Goal: Task Accomplishment & Management: Manage account settings

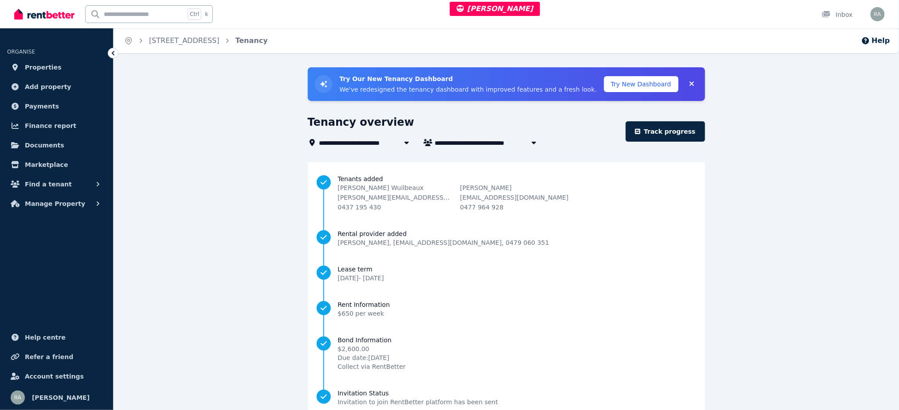
click at [192, 26] on div "Ctrl k" at bounding box center [151, 14] width 132 height 28
click at [194, 43] on link "608/19 Masters St, Newstead" at bounding box center [184, 40] width 70 height 8
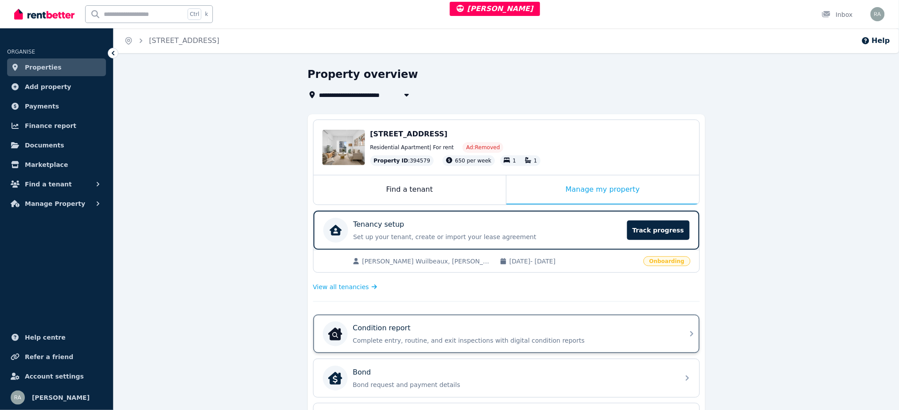
click at [392, 330] on p "Condition report" at bounding box center [382, 328] width 58 height 11
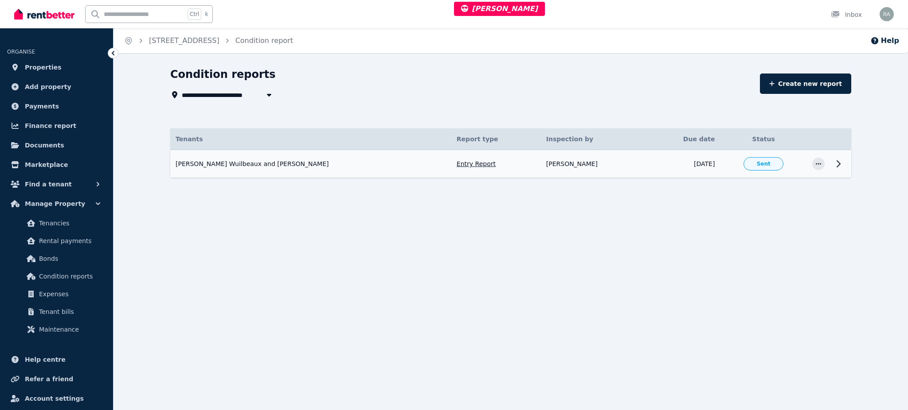
click at [833, 166] on icon at bounding box center [838, 164] width 11 height 11
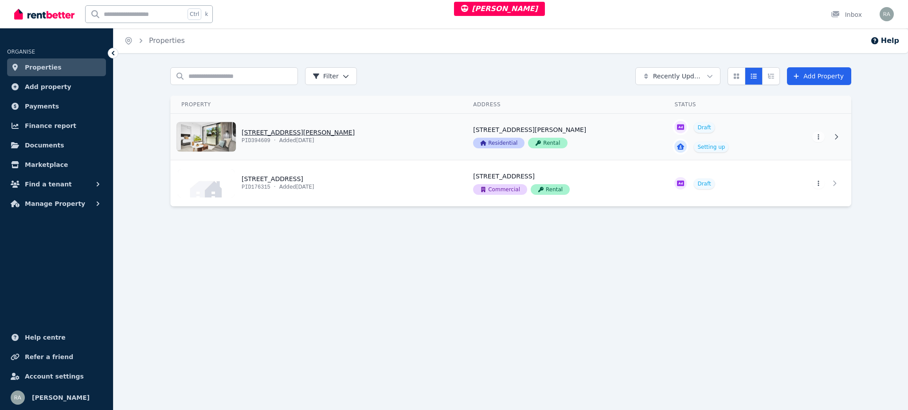
click at [369, 133] on link "View property details" at bounding box center [317, 137] width 292 height 46
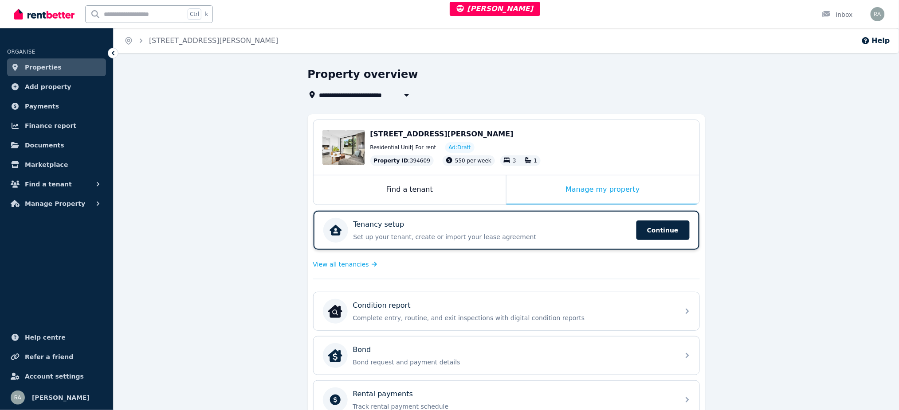
click at [490, 217] on div "Tenancy setup Set up your tenant, create or import your lease agreement Continu…" at bounding box center [506, 230] width 386 height 39
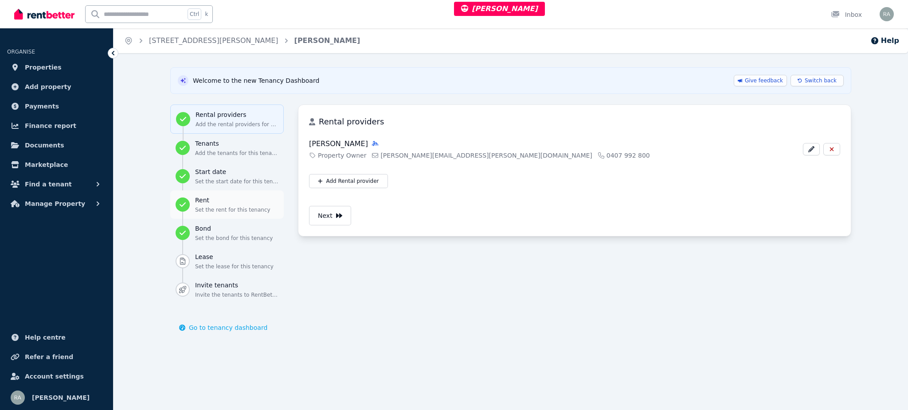
click at [220, 201] on h3 "Rent" at bounding box center [236, 200] width 83 height 9
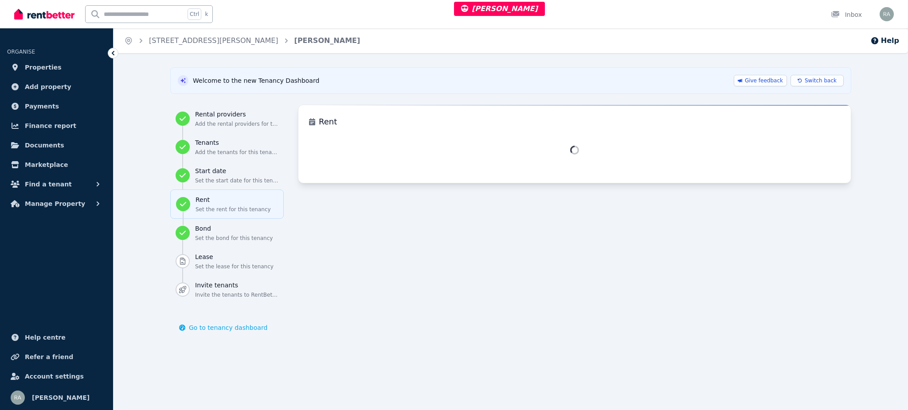
select select "*"
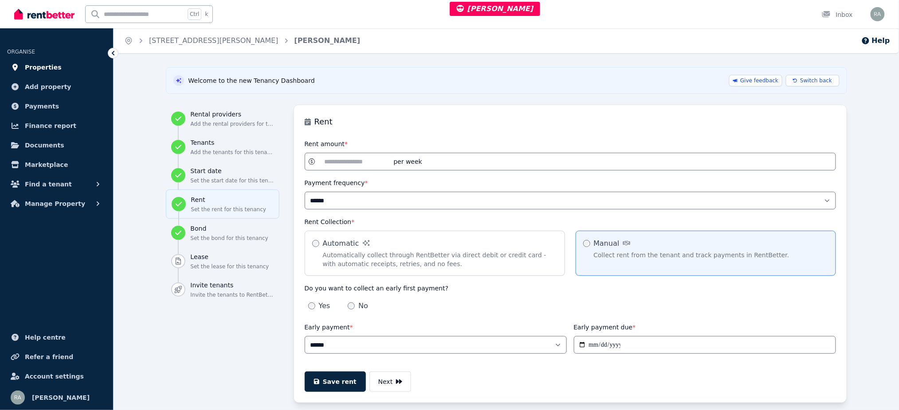
click at [49, 66] on span "Properties" at bounding box center [43, 67] width 37 height 11
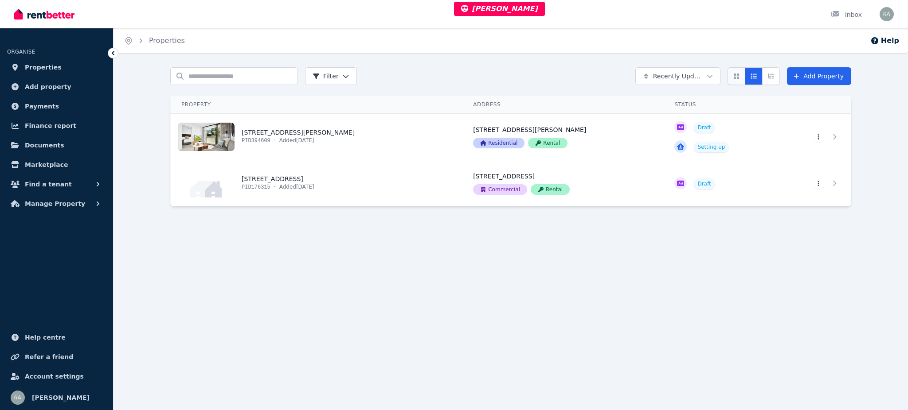
click at [731, 78] on button "Card view" at bounding box center [736, 76] width 18 height 18
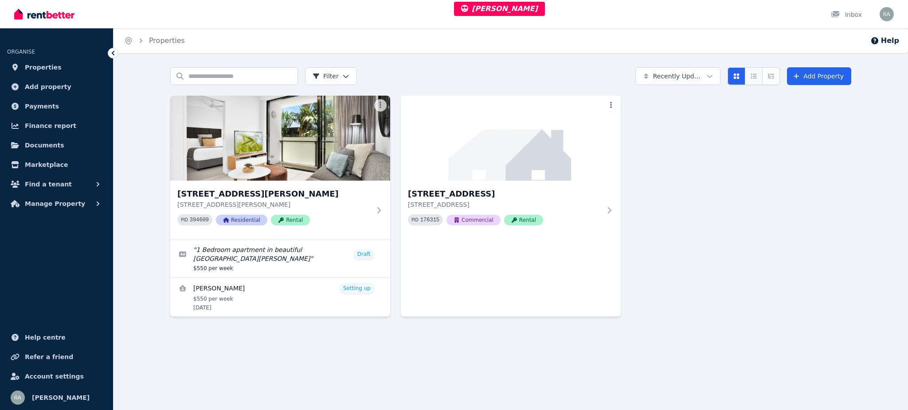
click at [756, 76] on icon "Compact list view" at bounding box center [754, 76] width 6 height 5
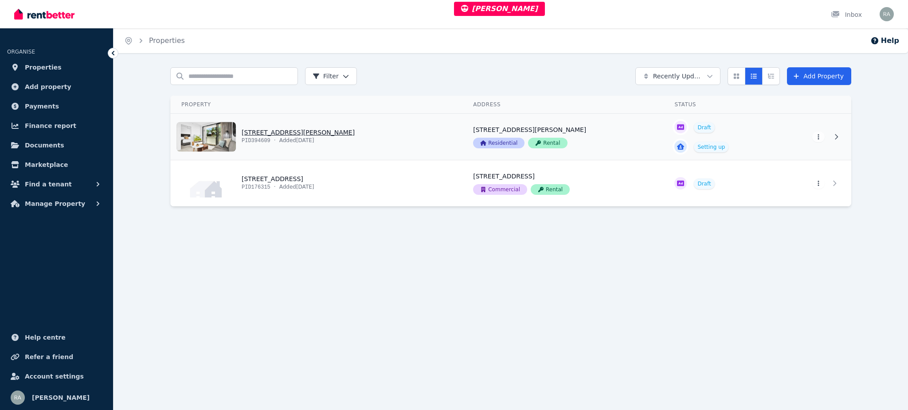
click at [395, 141] on link "View property details" at bounding box center [317, 137] width 292 height 46
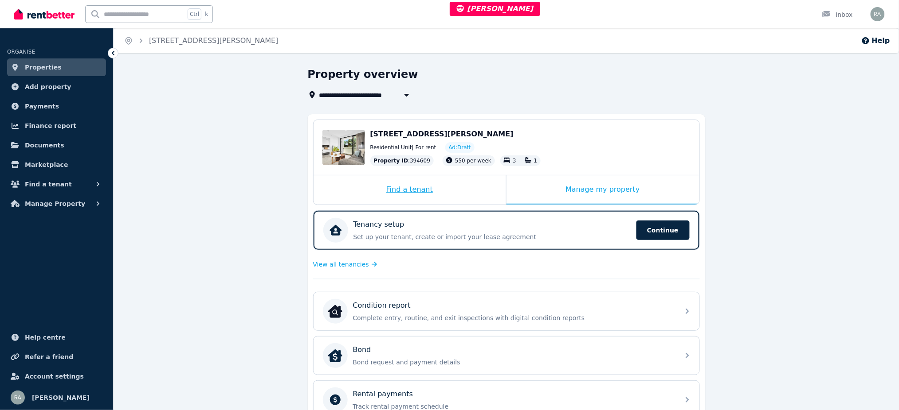
click at [449, 185] on div "Find a tenant" at bounding box center [409, 190] width 192 height 29
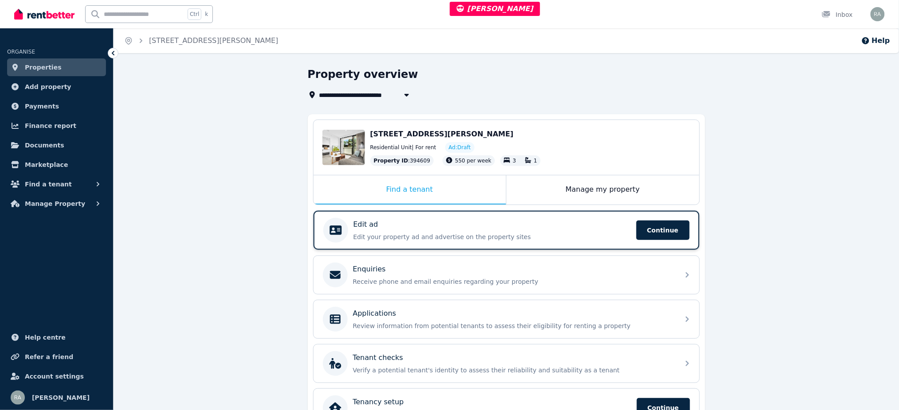
click at [493, 230] on div "Edit ad Edit your property ad and advertise on the property sites Continue" at bounding box center [491, 230] width 277 height 22
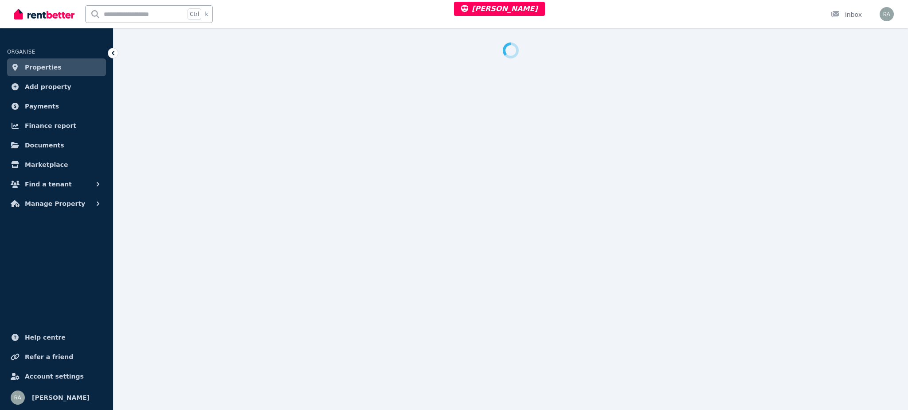
select select "***"
select select "**********"
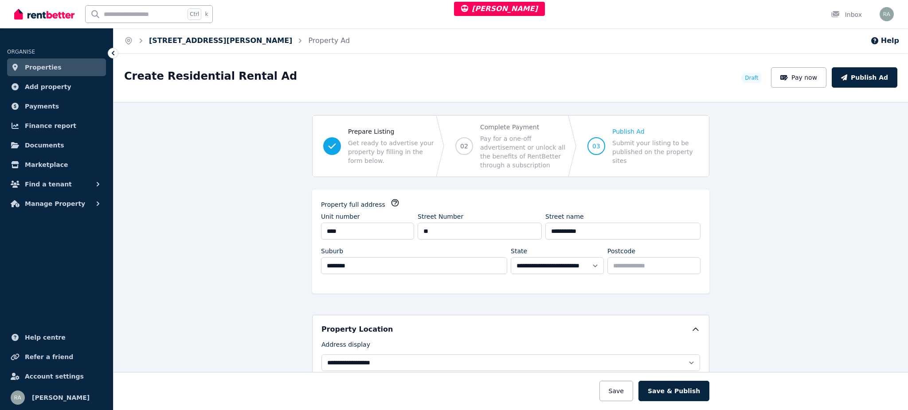
click at [207, 42] on link "413/35 Hercules St, Hamilton" at bounding box center [220, 40] width 143 height 8
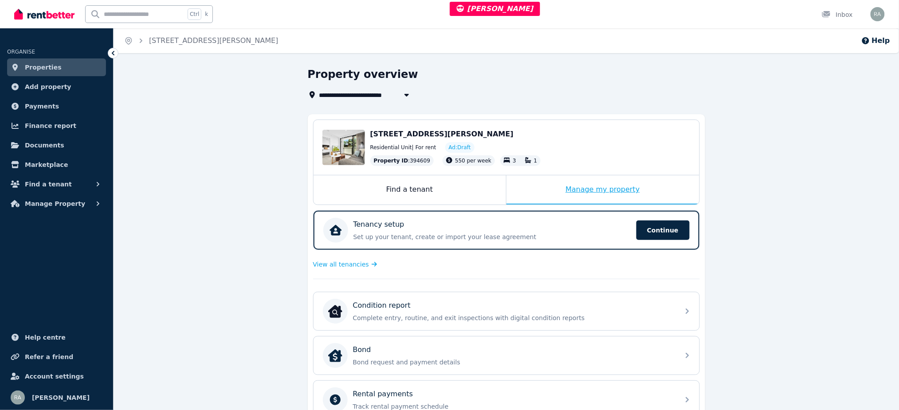
click at [531, 186] on div "Manage my property" at bounding box center [602, 190] width 193 height 29
click at [532, 186] on div "Manage my property" at bounding box center [602, 190] width 193 height 29
click at [531, 189] on div "Manage my property" at bounding box center [602, 190] width 193 height 29
click at [543, 227] on div "Tenancy setup" at bounding box center [491, 224] width 277 height 11
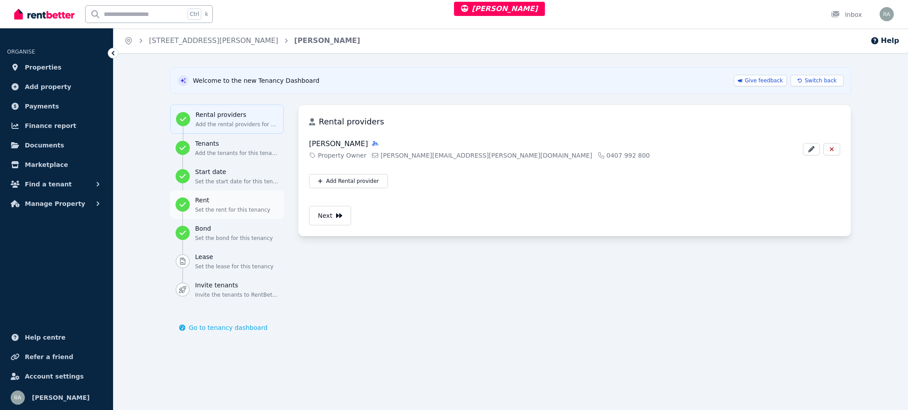
click at [220, 203] on h3 "Rent" at bounding box center [236, 200] width 83 height 9
select select "*"
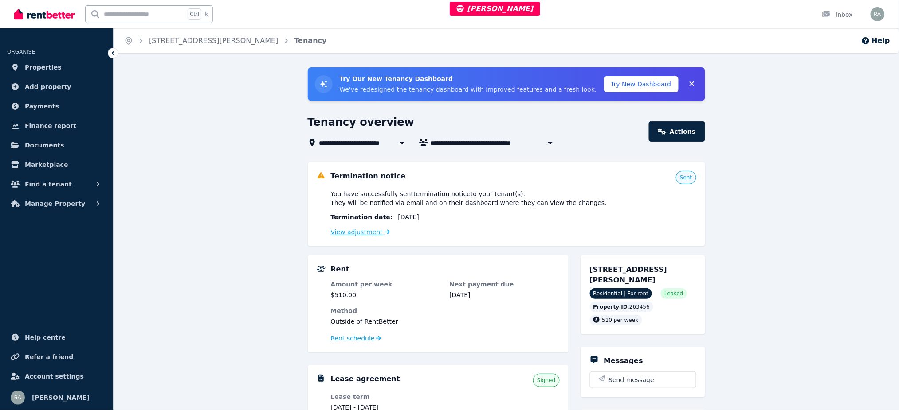
click at [372, 229] on link "View adjustment" at bounding box center [360, 232] width 59 height 7
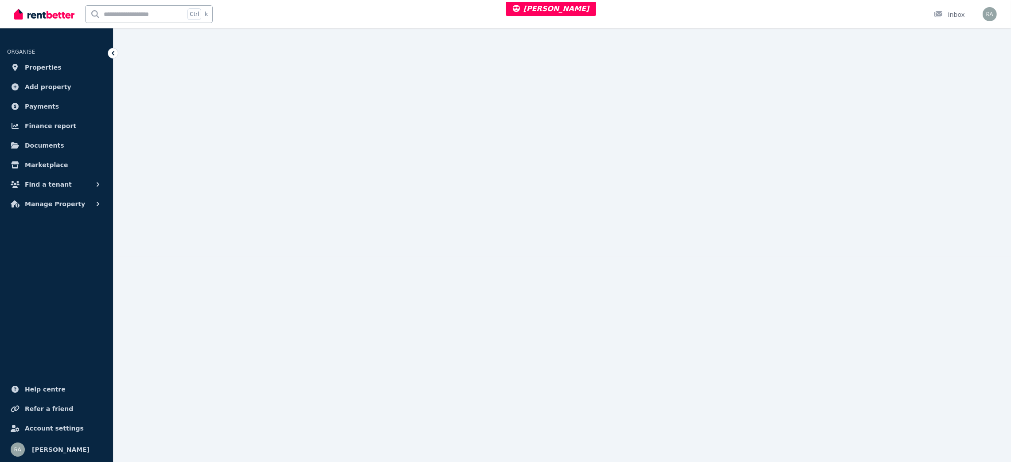
scroll to position [87, 0]
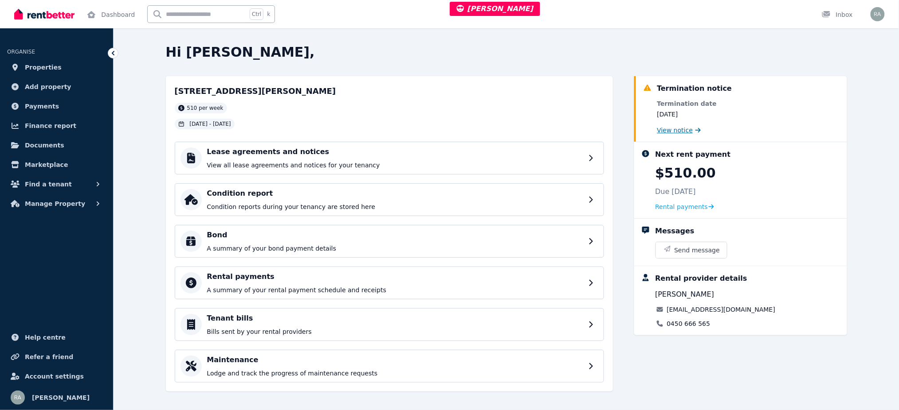
click at [663, 127] on span "View notice" at bounding box center [675, 130] width 36 height 9
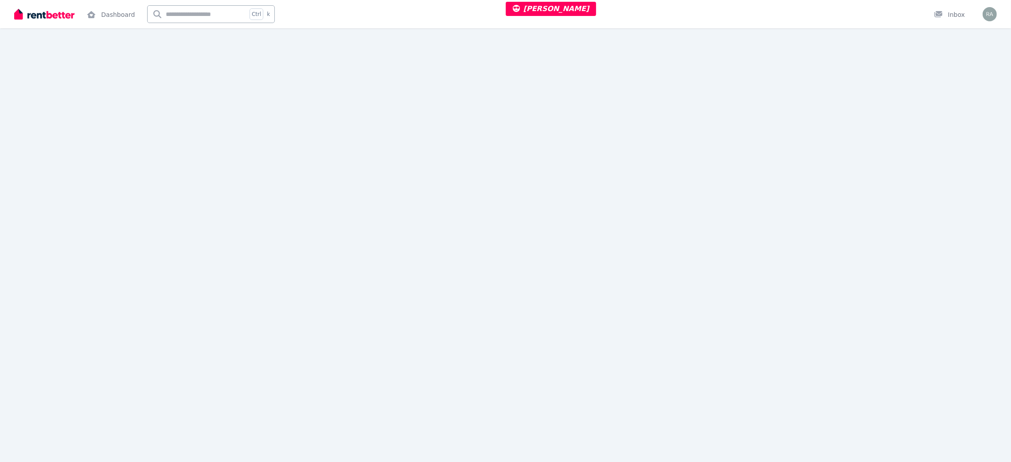
scroll to position [532, 0]
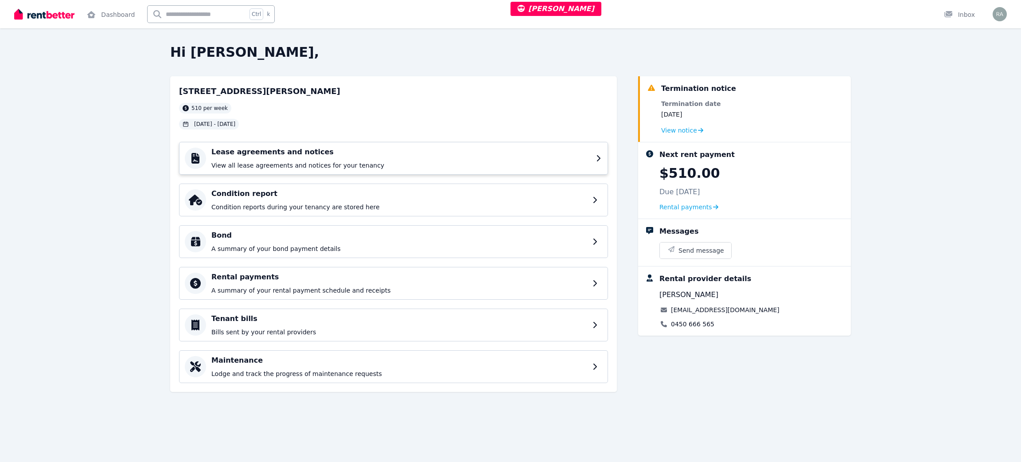
click at [426, 142] on div "Lease agreements and notices View all lease agreements and notices for your ten…" at bounding box center [393, 158] width 429 height 33
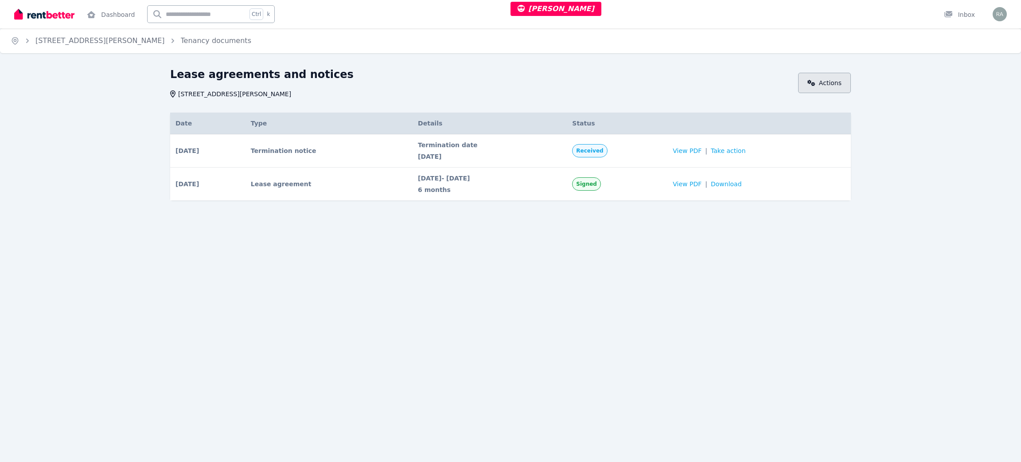
click at [826, 82] on link "Actions" at bounding box center [824, 83] width 53 height 20
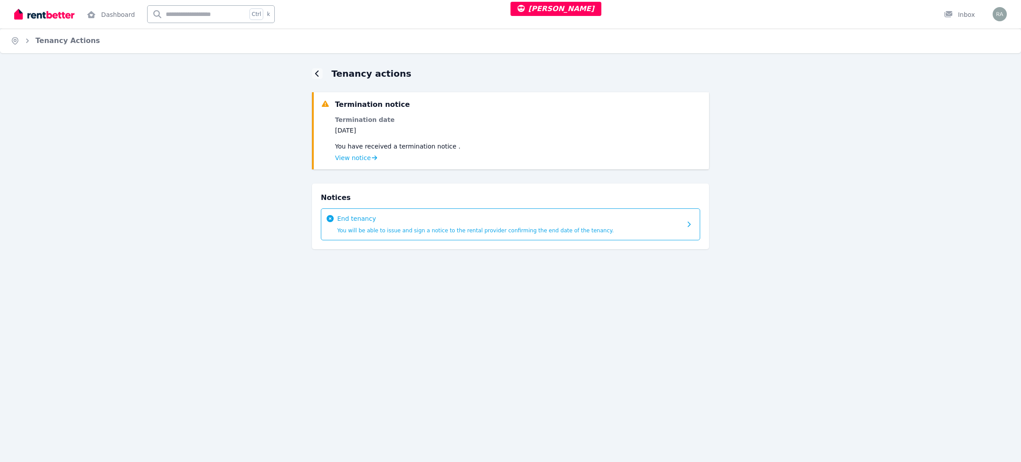
click at [695, 219] on div "End tenancy You will be able to issue and sign a notice to the rental provider …" at bounding box center [510, 224] width 379 height 32
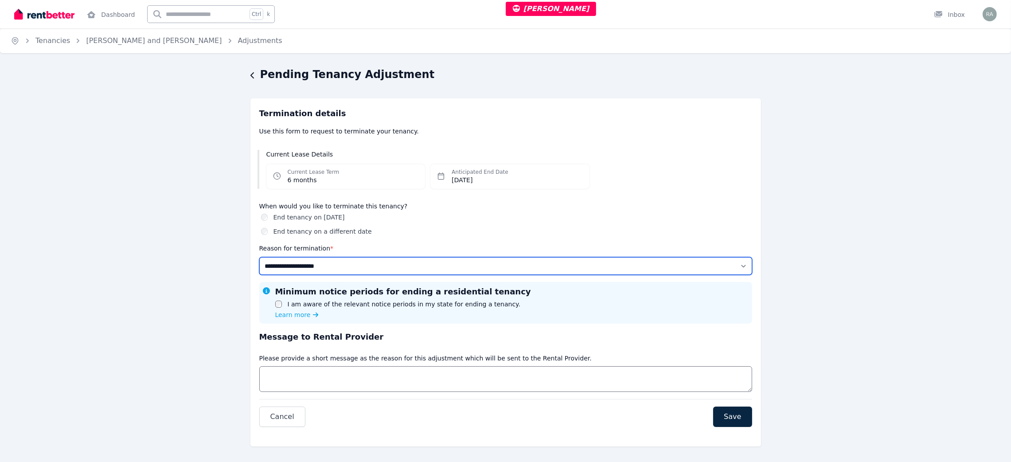
click at [727, 265] on select "**********" at bounding box center [505, 266] width 493 height 18
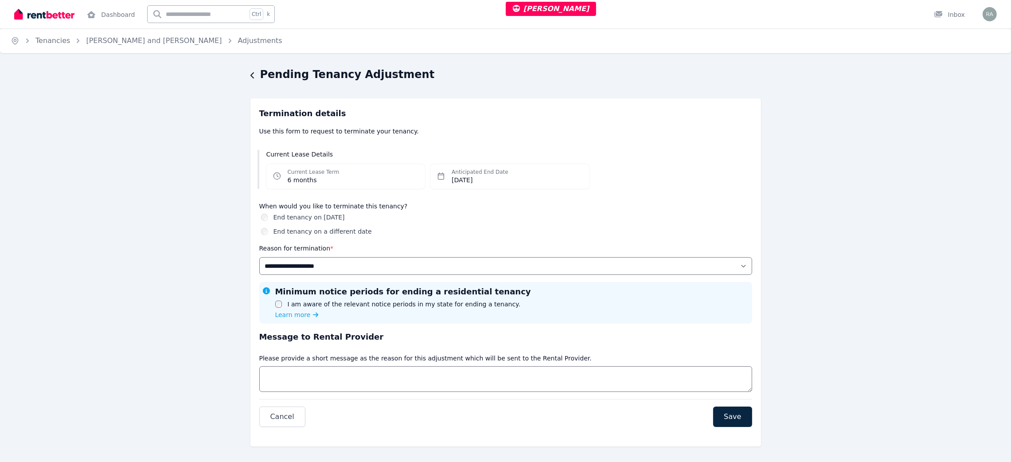
click at [905, 109] on div "**********" at bounding box center [505, 269] width 1011 height 404
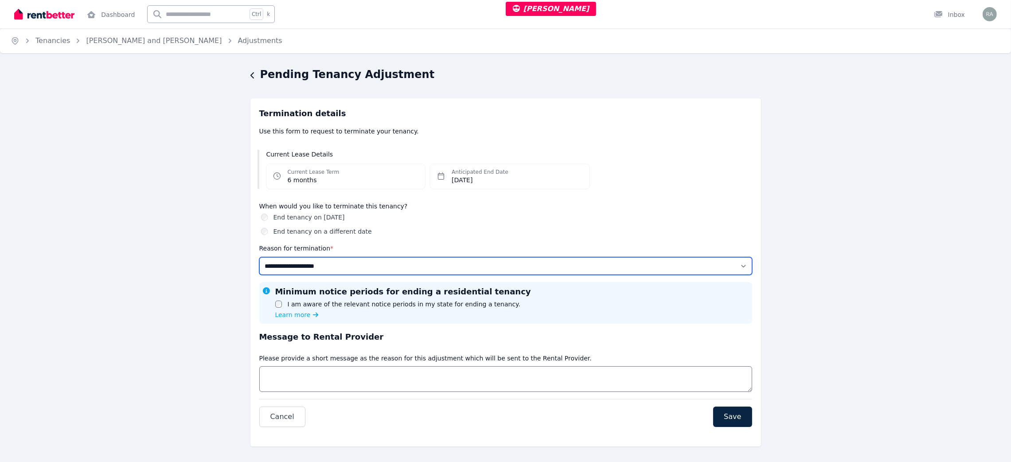
click at [628, 258] on select "**********" at bounding box center [505, 266] width 493 height 18
click at [393, 266] on select "**********" at bounding box center [505, 266] width 493 height 18
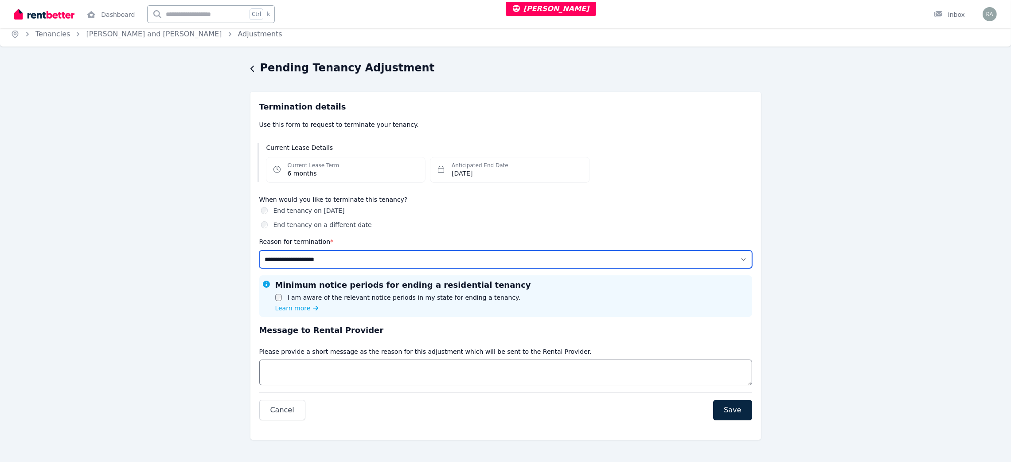
scroll to position [9, 0]
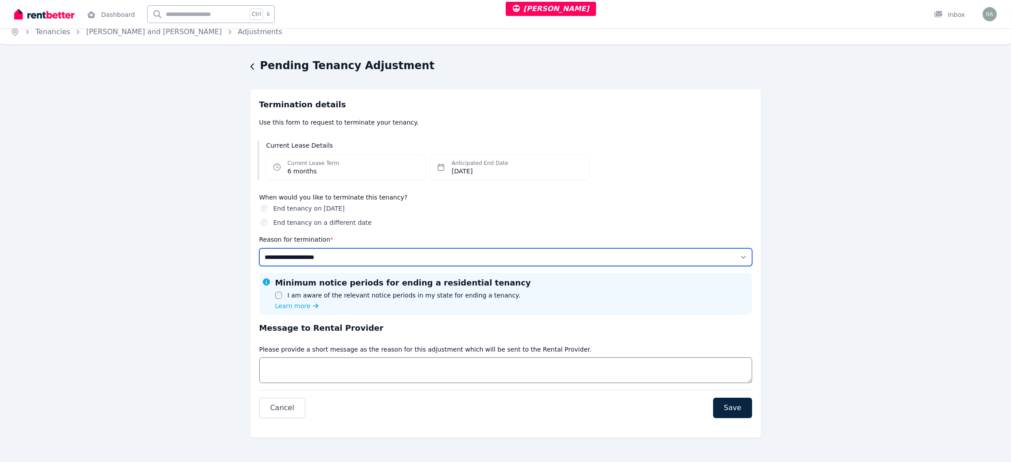
click at [397, 252] on select "**********" at bounding box center [505, 257] width 493 height 18
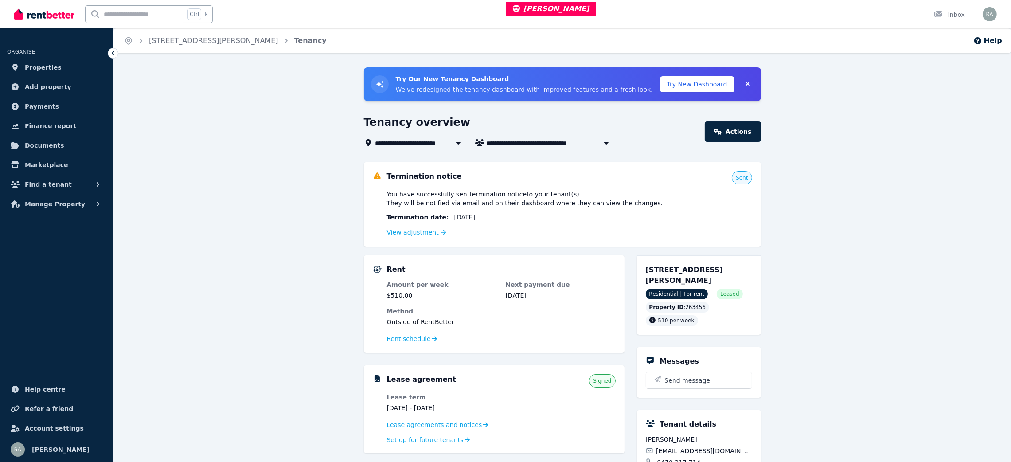
click at [401, 241] on div "Termination notice Sent You have successfully sent termination notice to your t…" at bounding box center [562, 204] width 397 height 84
click at [402, 234] on link "View adjustment" at bounding box center [416, 232] width 59 height 7
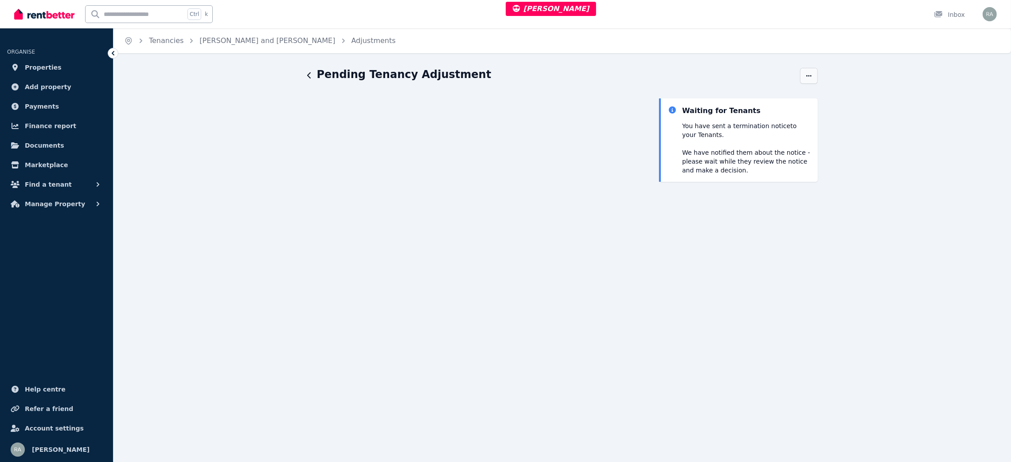
click at [811, 78] on icon "button" at bounding box center [808, 76] width 7 height 6
click at [728, 116] on button "Edit" at bounding box center [764, 119] width 106 height 18
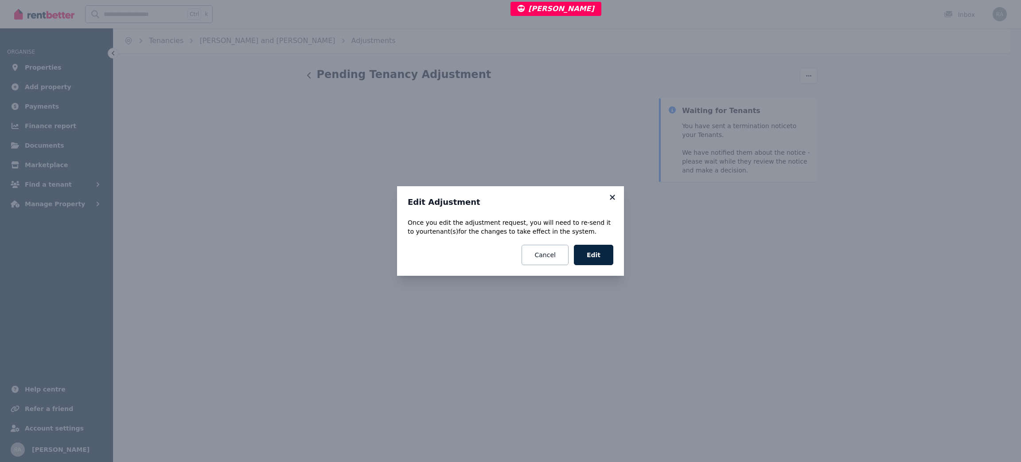
click at [613, 197] on icon at bounding box center [612, 197] width 5 height 5
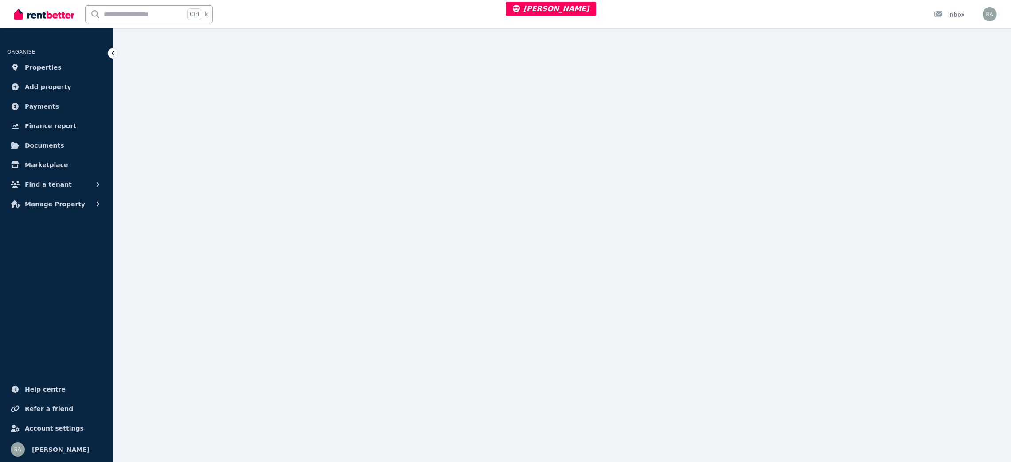
scroll to position [532, 0]
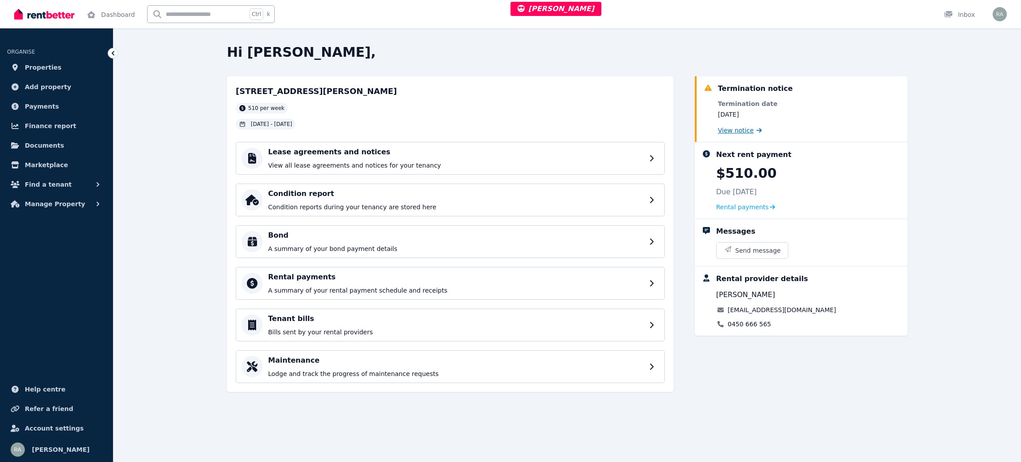
click at [734, 130] on span "View notice" at bounding box center [736, 130] width 36 height 9
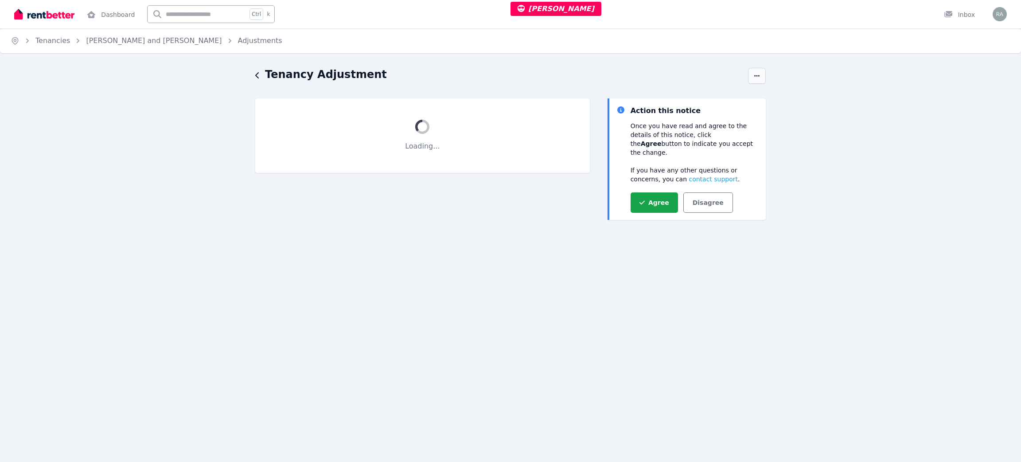
click at [763, 73] on span "button" at bounding box center [757, 76] width 18 height 16
click at [863, 74] on div "Tenancy Adjustment History Loading... Action this notice Once you have read and…" at bounding box center [510, 158] width 1021 height 183
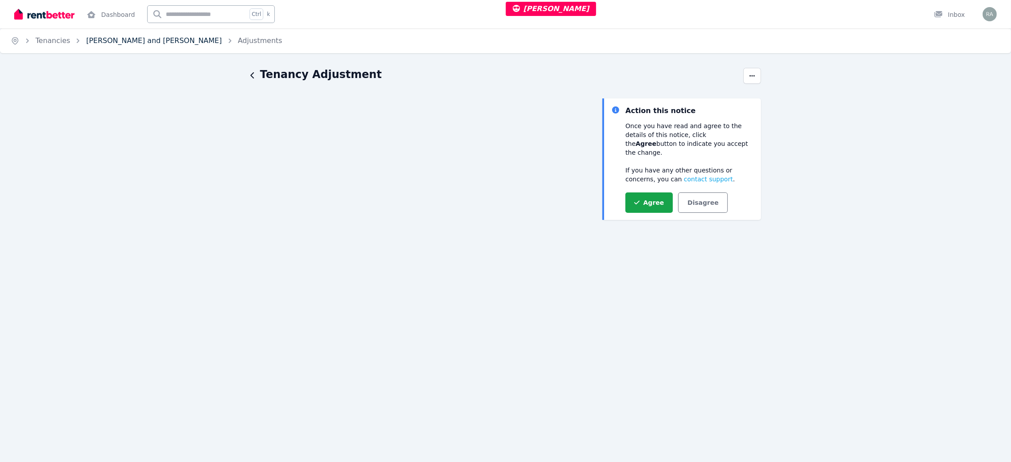
click at [188, 44] on link "Khushdeep Singh and Harmanpreet Kaur" at bounding box center [154, 40] width 136 height 8
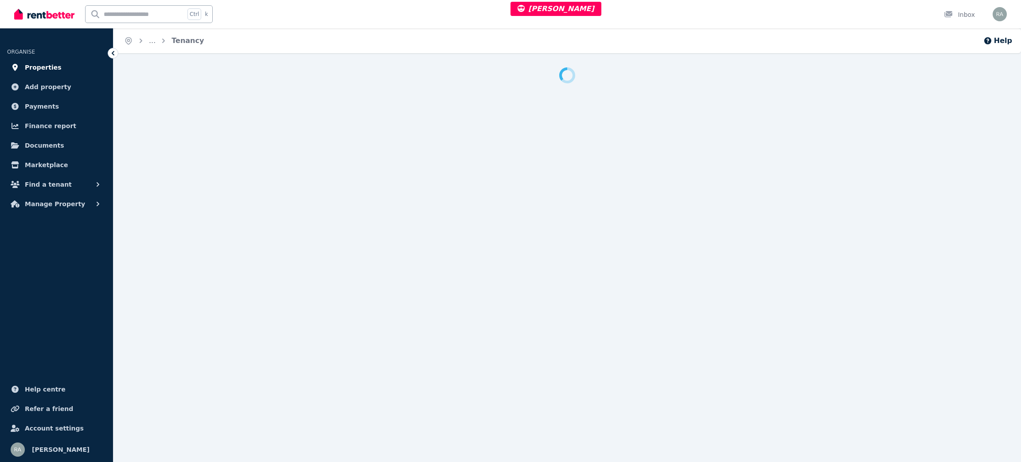
click at [62, 65] on link "Properties" at bounding box center [56, 68] width 99 height 18
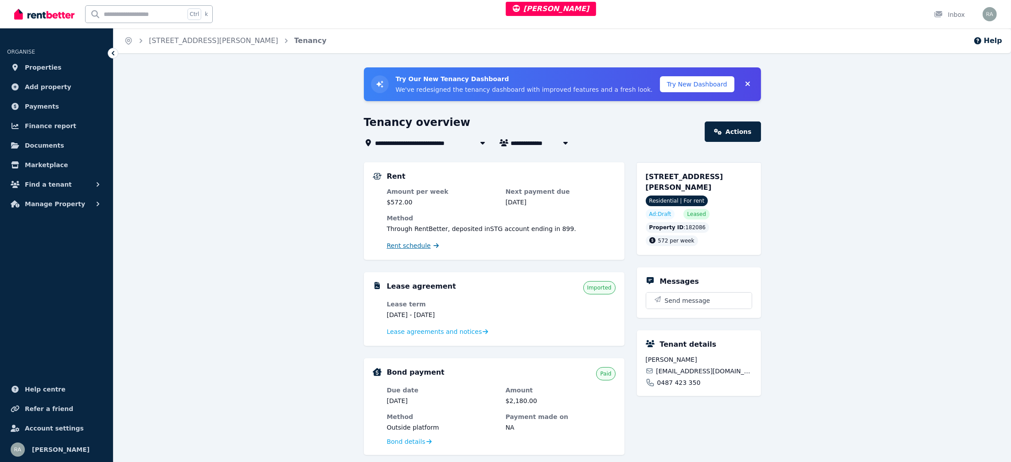
click at [409, 250] on span "Rent schedule" at bounding box center [409, 245] width 44 height 9
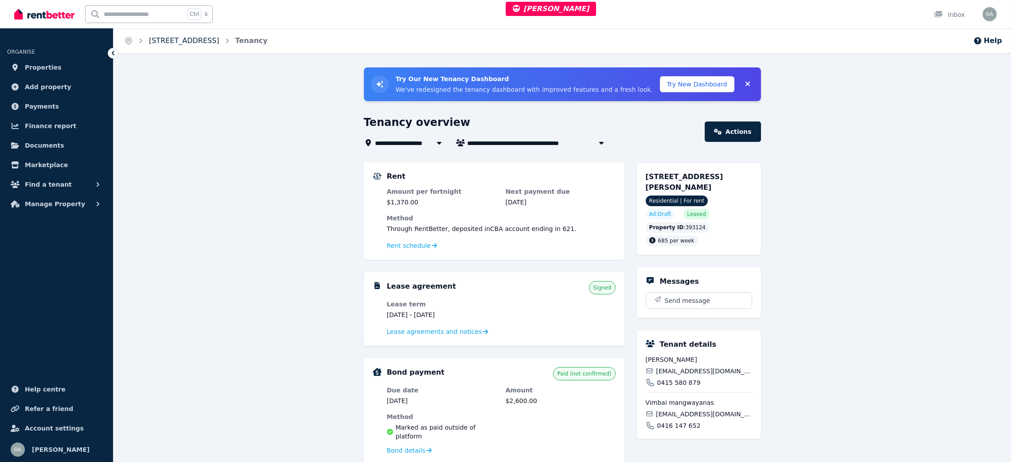
click at [180, 39] on link "[STREET_ADDRESS]" at bounding box center [184, 40] width 70 height 8
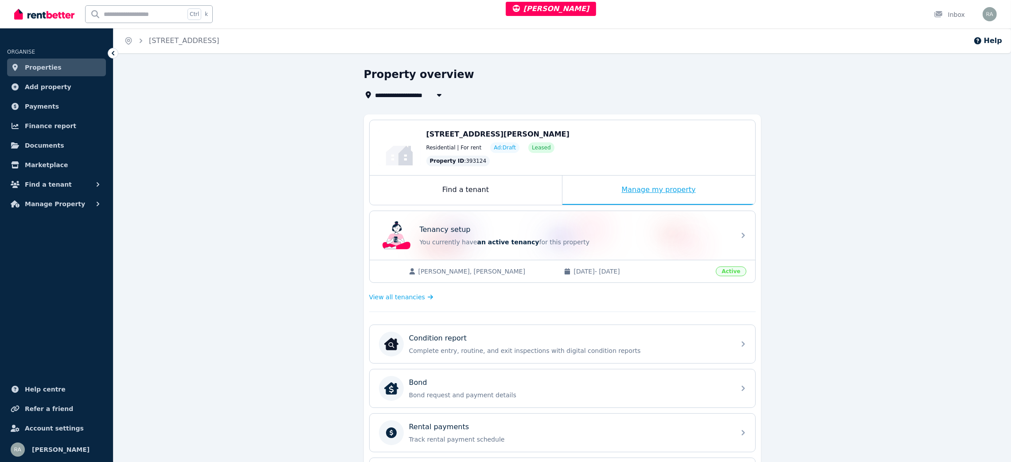
click at [595, 182] on div "Manage my property" at bounding box center [659, 190] width 193 height 29
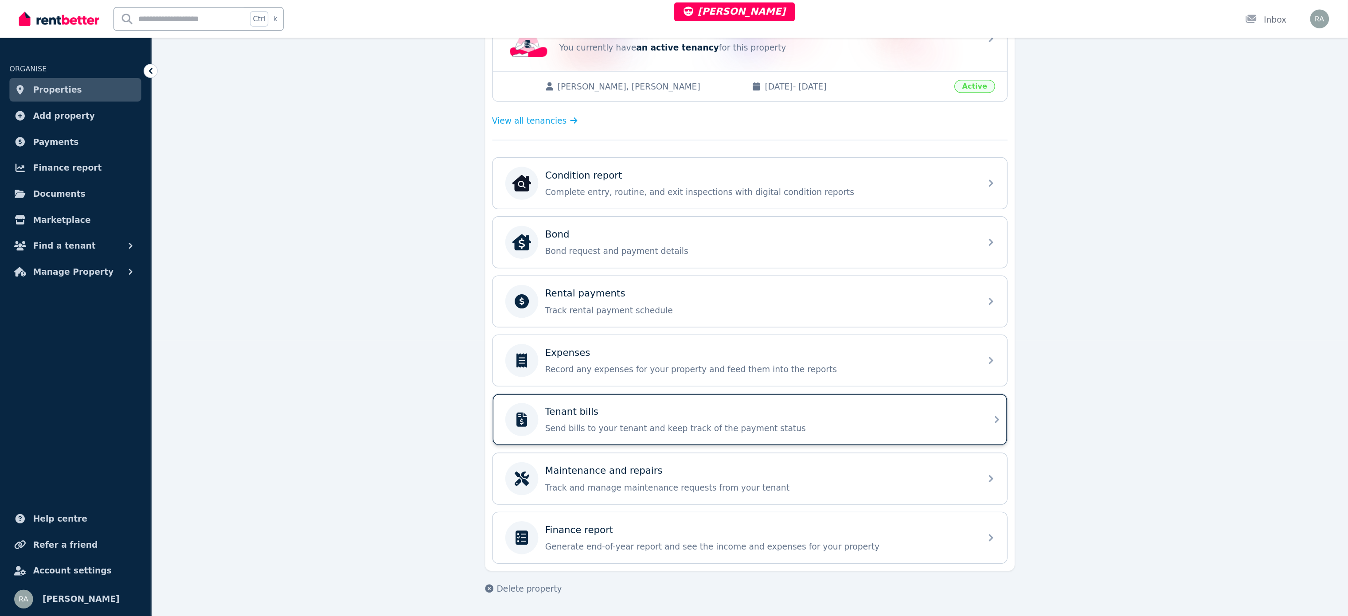
scroll to position [62, 0]
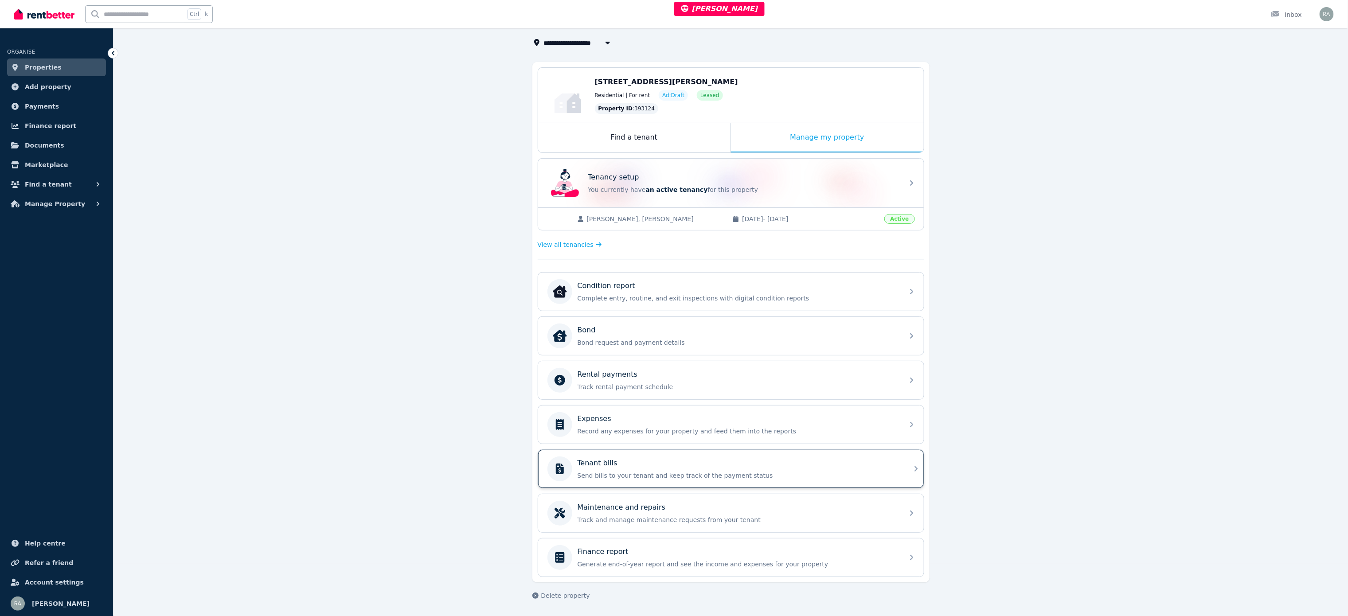
click at [603, 461] on p "Send bills to your tenant and keep track of the payment status" at bounding box center [738, 475] width 321 height 9
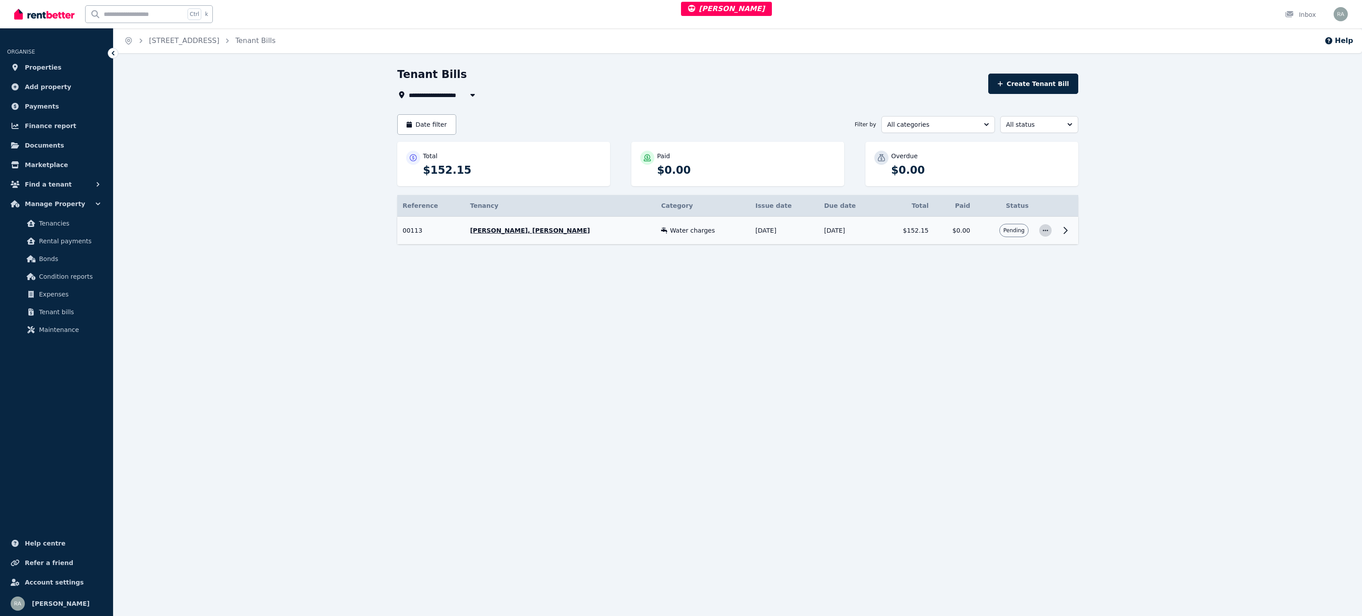
click at [1021, 231] on icon "button" at bounding box center [1045, 230] width 7 height 6
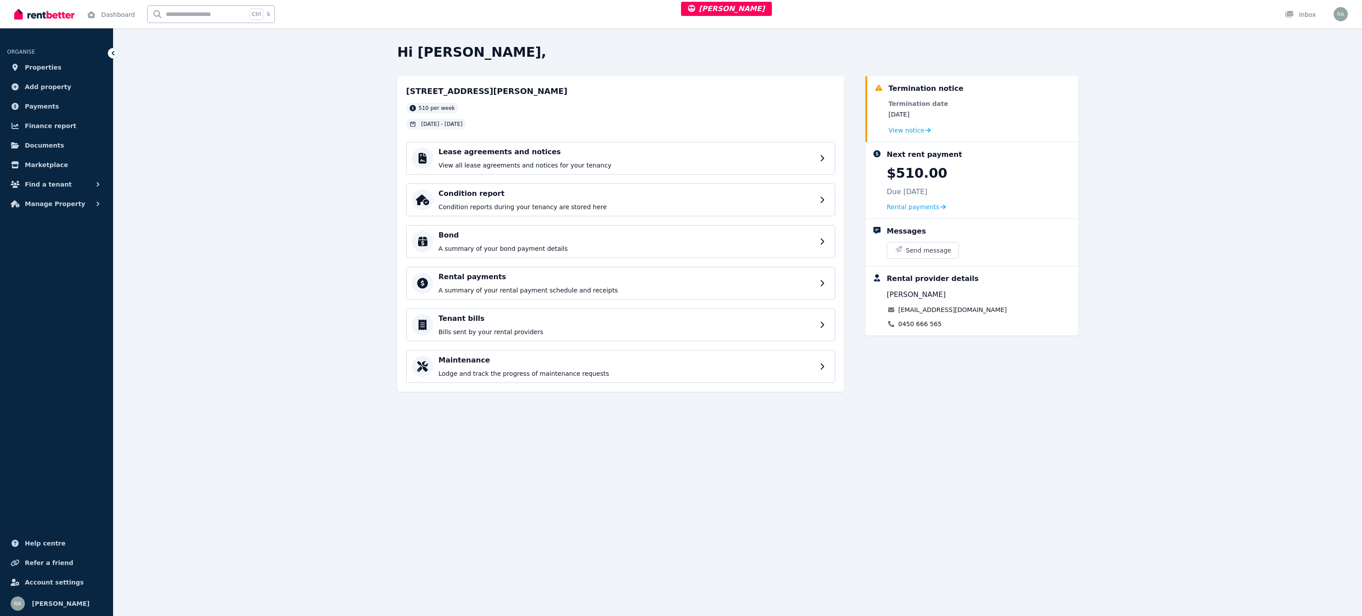
click at [483, 140] on div "4A Marx Place, Quakers Hill 510 per week 14 Apr 2025 - 13 Oct 2025 Lease agreem…" at bounding box center [620, 234] width 447 height 316
click at [492, 164] on p "View all lease agreements and notices for your tenancy" at bounding box center [627, 165] width 379 height 9
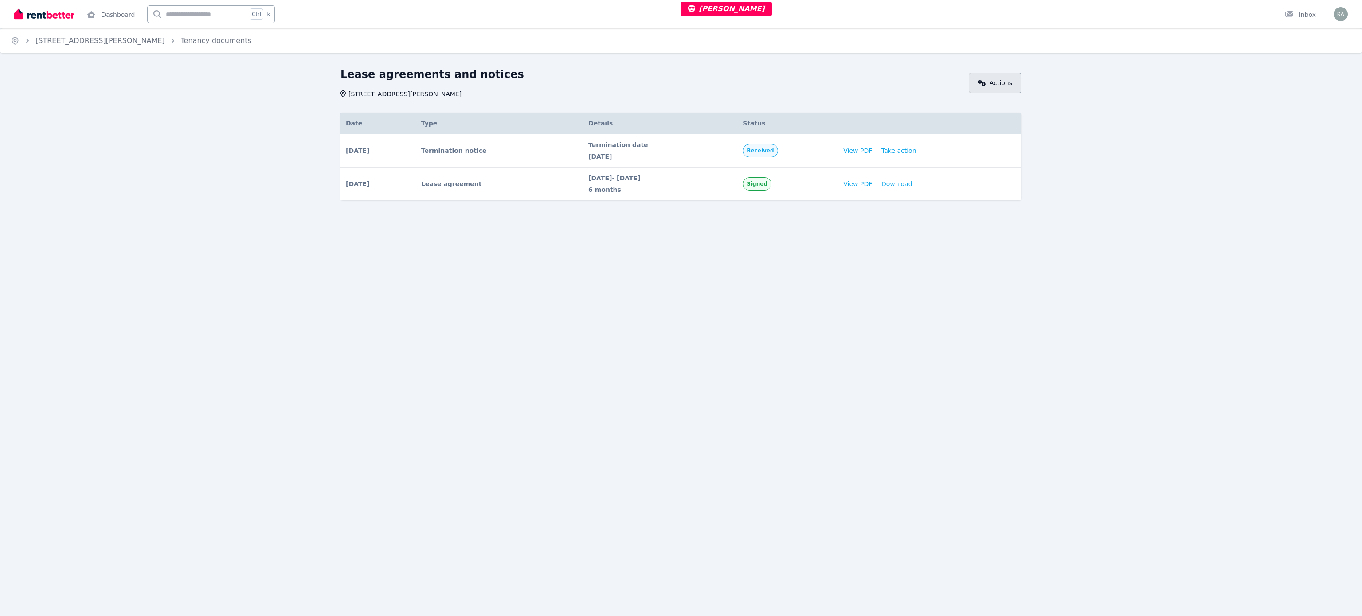
click at [998, 77] on link "Actions" at bounding box center [995, 83] width 53 height 20
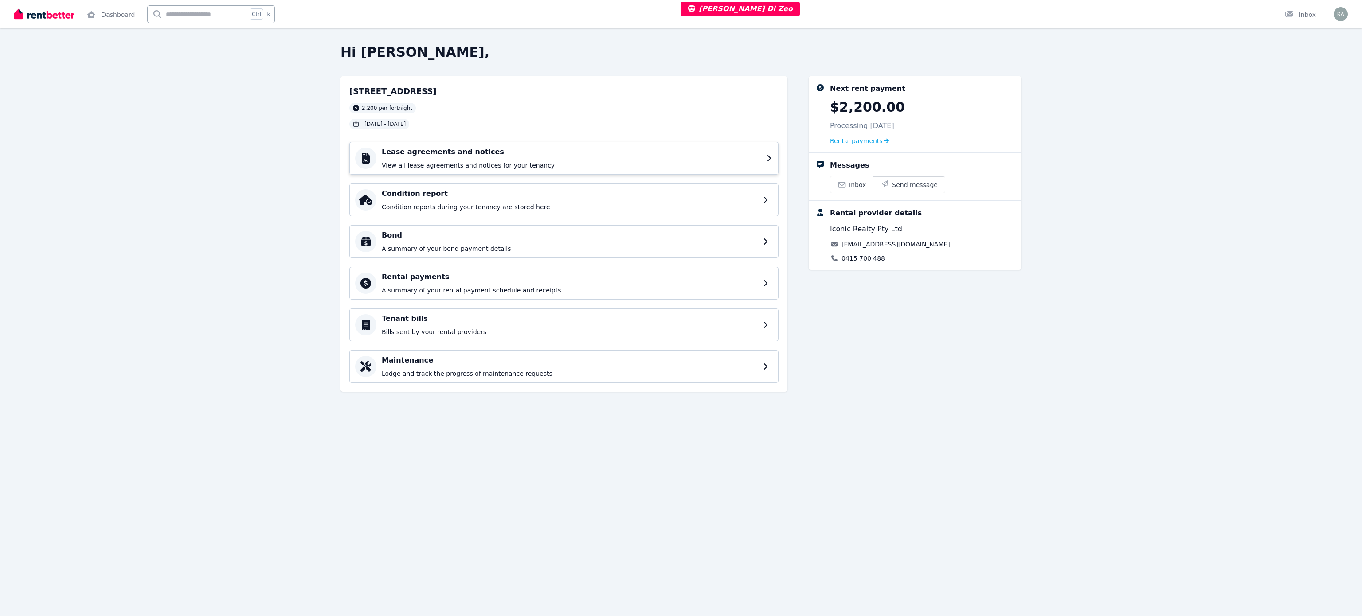
click at [542, 164] on p "View all lease agreements and notices for your tenancy" at bounding box center [571, 165] width 379 height 9
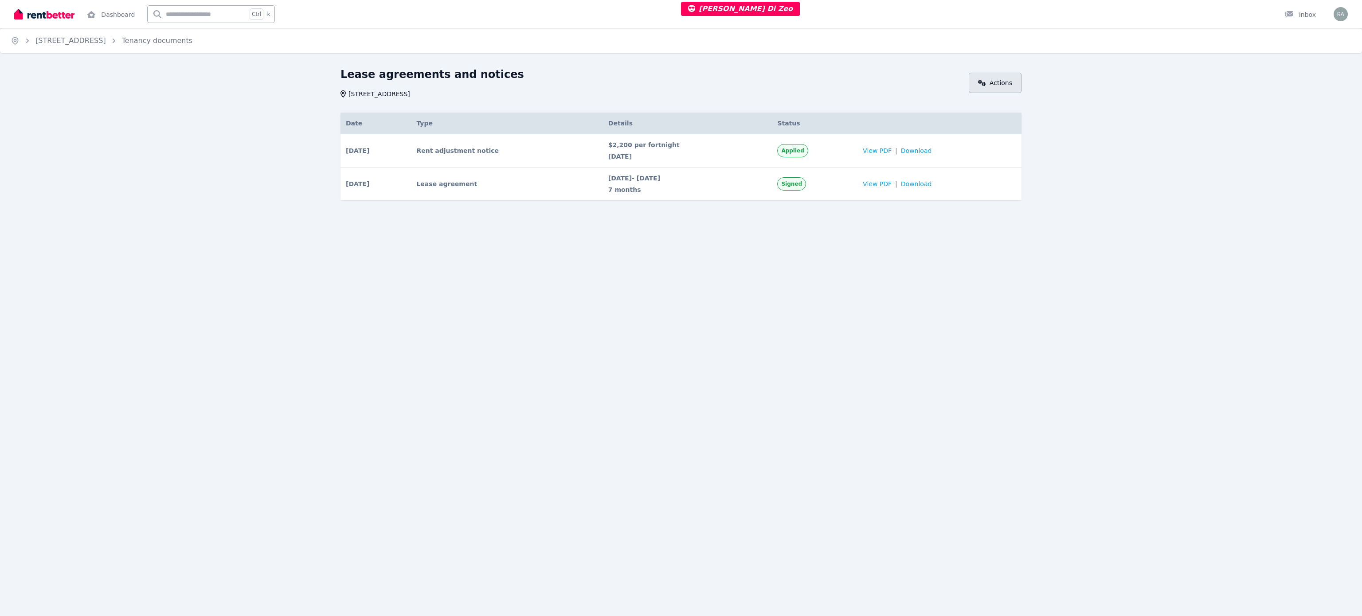
click at [1000, 82] on link "Actions" at bounding box center [995, 83] width 53 height 20
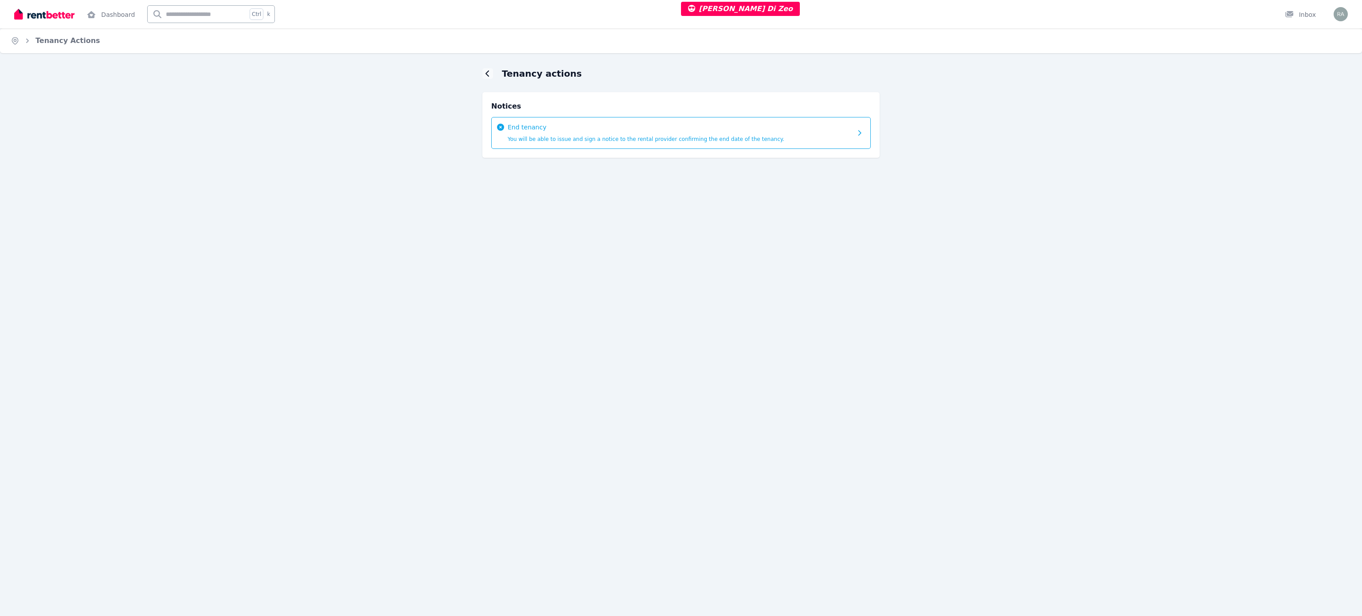
click at [696, 141] on span "You will be able to issue and sign a notice to the rental provider confirming t…" at bounding box center [646, 139] width 277 height 6
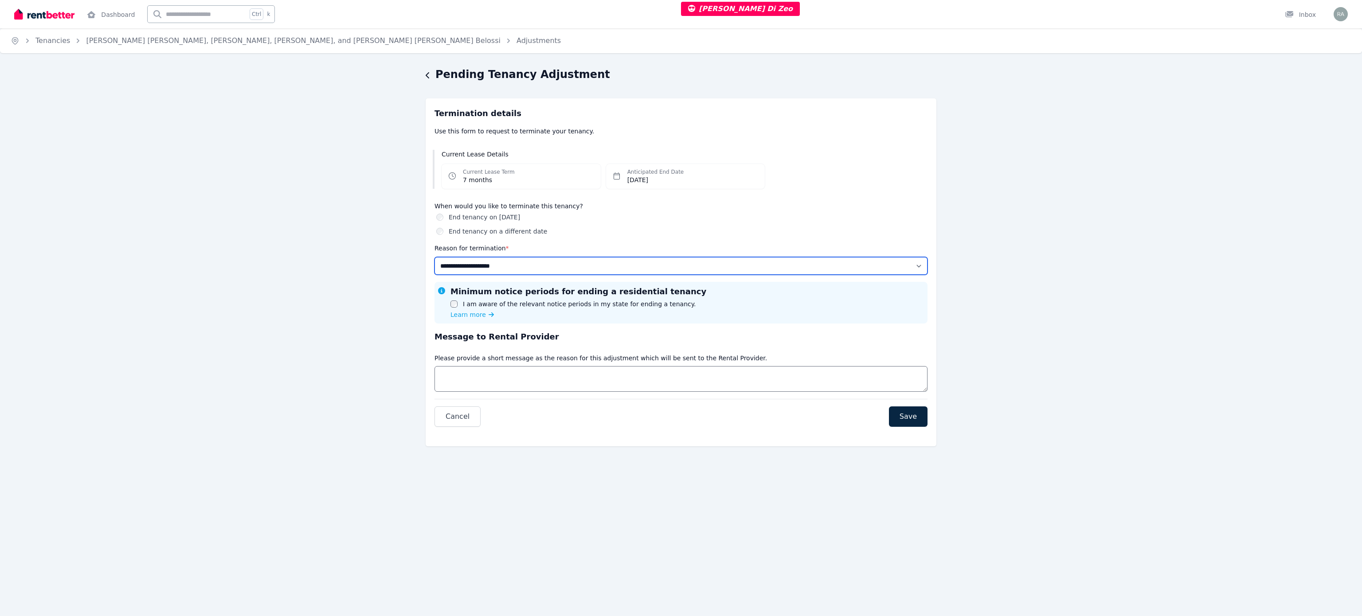
click at [595, 266] on select "**********" at bounding box center [680, 266] width 493 height 18
